Goal: Find specific page/section: Find specific page/section

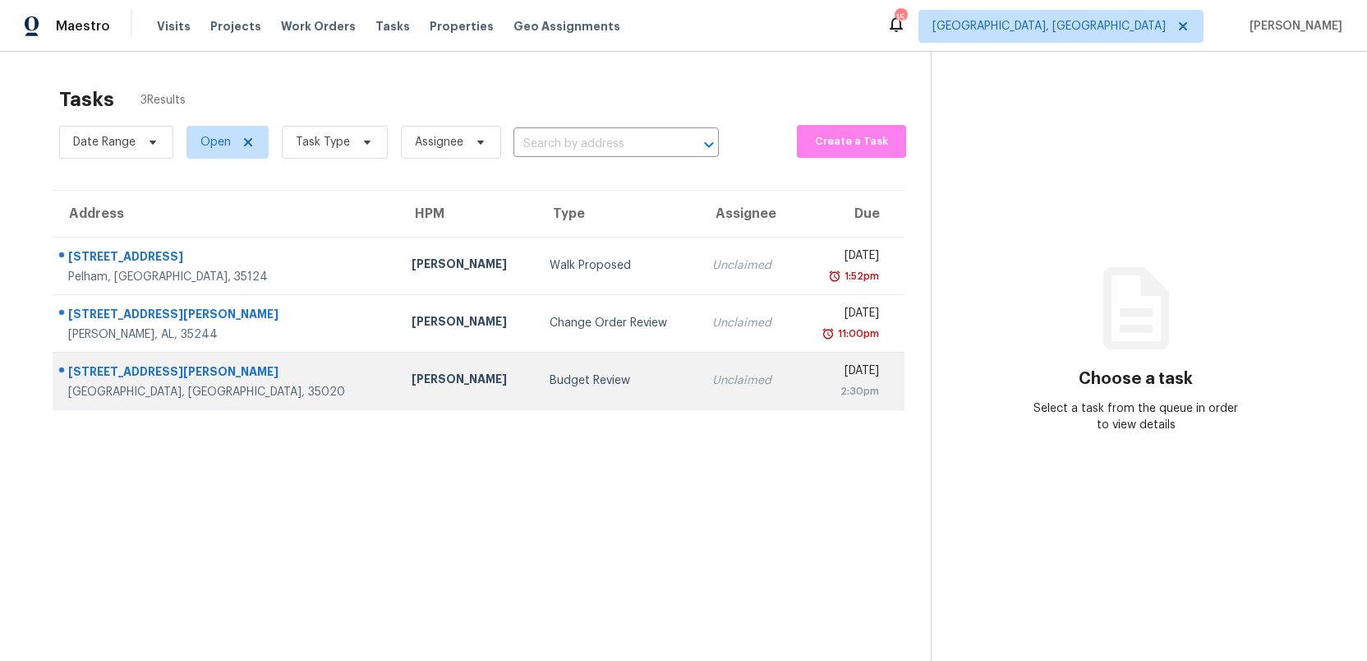
click at [550, 382] on div "Budget Review" at bounding box center [618, 380] width 136 height 16
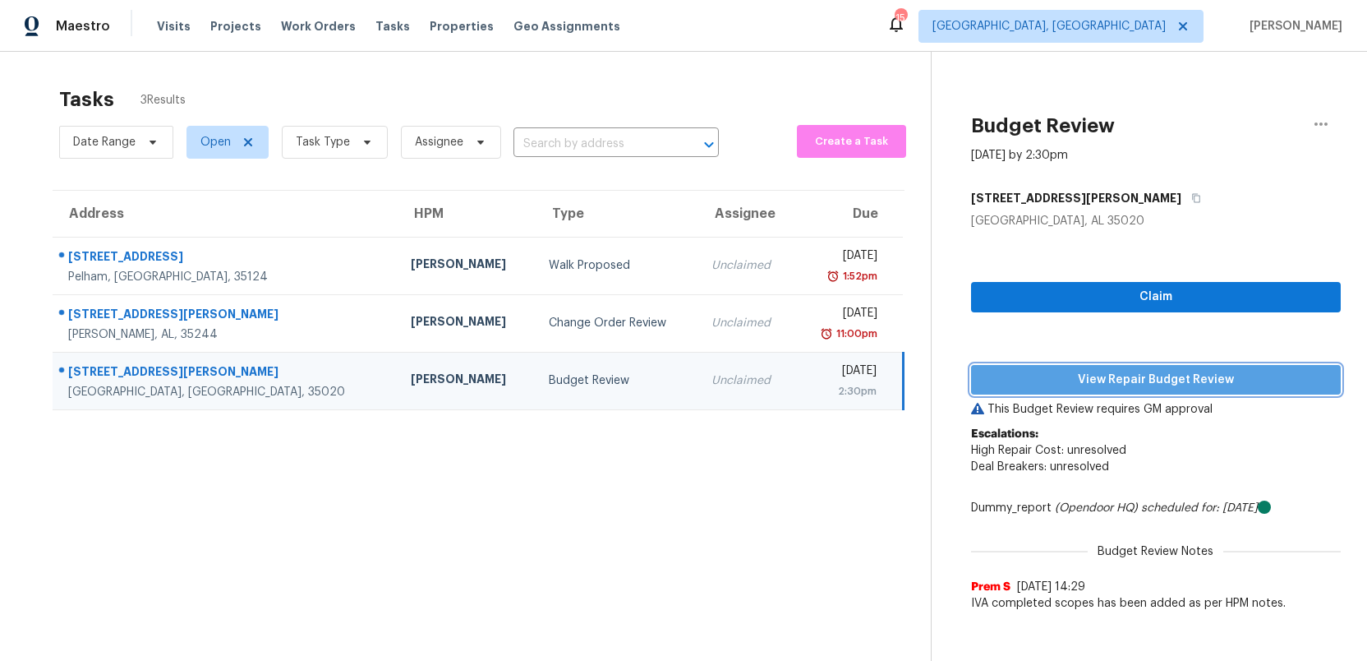
click at [1097, 377] on span "View Repair Budget Review" at bounding box center [1157, 380] width 344 height 21
